Goal: Task Accomplishment & Management: Use online tool/utility

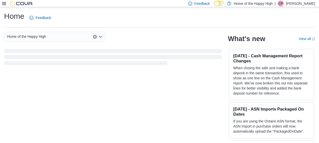
click at [4, 6] on div at bounding box center [17, 3] width 31 height 5
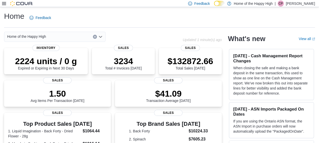
click at [3, 2] on icon at bounding box center [4, 3] width 4 height 3
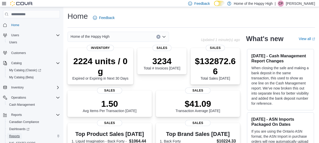
click at [14, 136] on span "Reports" at bounding box center [14, 136] width 11 height 4
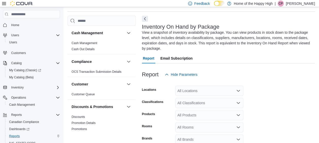
scroll to position [28, 0]
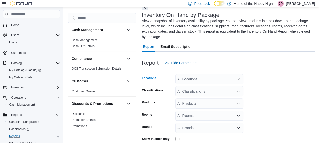
click at [199, 80] on div "All Locations" at bounding box center [209, 79] width 68 height 10
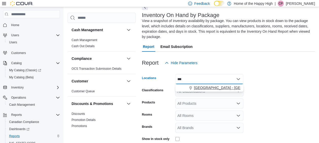
type input "***"
click at [216, 87] on span "[GEOGRAPHIC_DATA] - [GEOGRAPHIC_DATA] - Pop's Cannabis" at bounding box center [246, 87] width 105 height 5
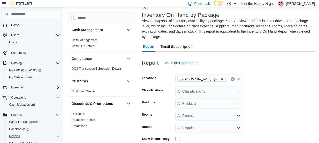
click at [263, 88] on form "Locations [GEOGRAPHIC_DATA] - [GEOGRAPHIC_DATA] - Pop's Cannabis Classification…" at bounding box center [228, 117] width 173 height 99
click at [218, 106] on div "All Products" at bounding box center [209, 103] width 68 height 10
click at [214, 93] on div "All Classifications" at bounding box center [209, 91] width 68 height 10
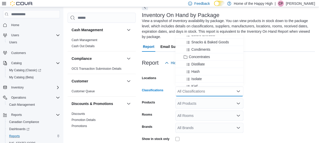
scroll to position [223, 0]
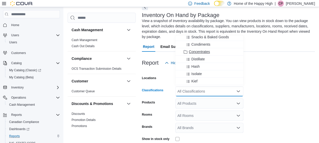
click at [225, 53] on div "Concentrates" at bounding box center [209, 51] width 62 height 5
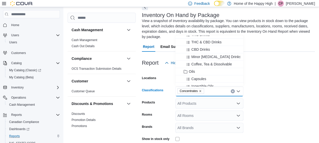
scroll to position [323, 0]
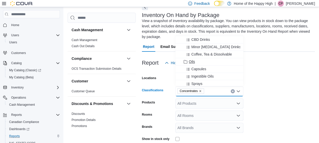
click at [193, 61] on span "Oils" at bounding box center [192, 61] width 6 height 5
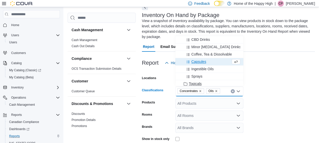
click at [196, 82] on span "Topicals" at bounding box center [195, 83] width 13 height 5
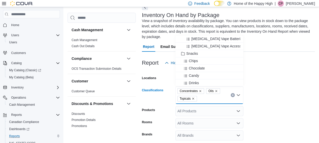
scroll to position [1177, 0]
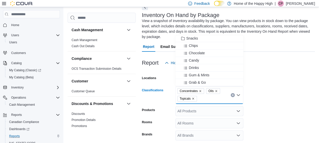
click at [274, 93] on form "Locations [GEOGRAPHIC_DATA] - [GEOGRAPHIC_DATA] - Pop's Cannabis Classification…" at bounding box center [228, 121] width 173 height 106
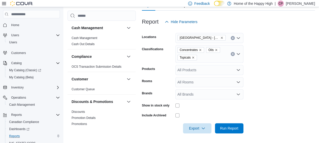
scroll to position [69, 0]
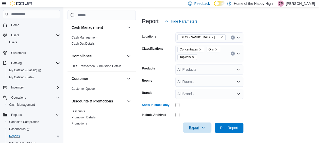
click at [195, 128] on span "Export" at bounding box center [197, 127] width 22 height 10
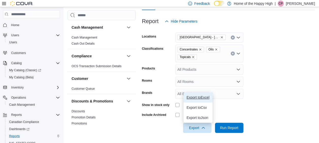
click at [202, 97] on span "Export to Excel" at bounding box center [197, 97] width 23 height 4
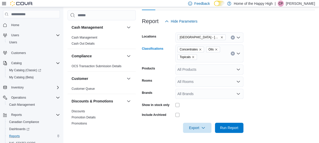
click at [233, 53] on icon "Clear input" at bounding box center [232, 53] width 2 height 2
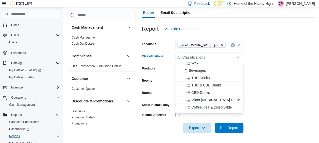
scroll to position [279, 0]
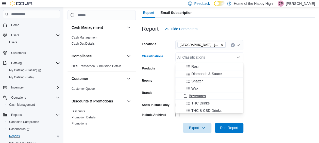
click at [215, 94] on div "Beverages" at bounding box center [209, 95] width 62 height 5
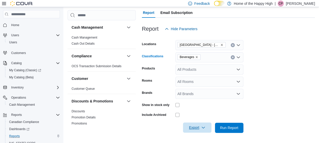
click at [199, 126] on span "Export" at bounding box center [197, 127] width 22 height 10
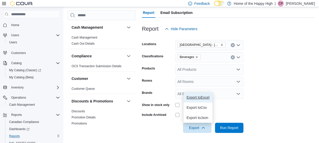
click at [199, 97] on span "Export to Excel" at bounding box center [197, 97] width 23 height 4
